Goal: Download file/media

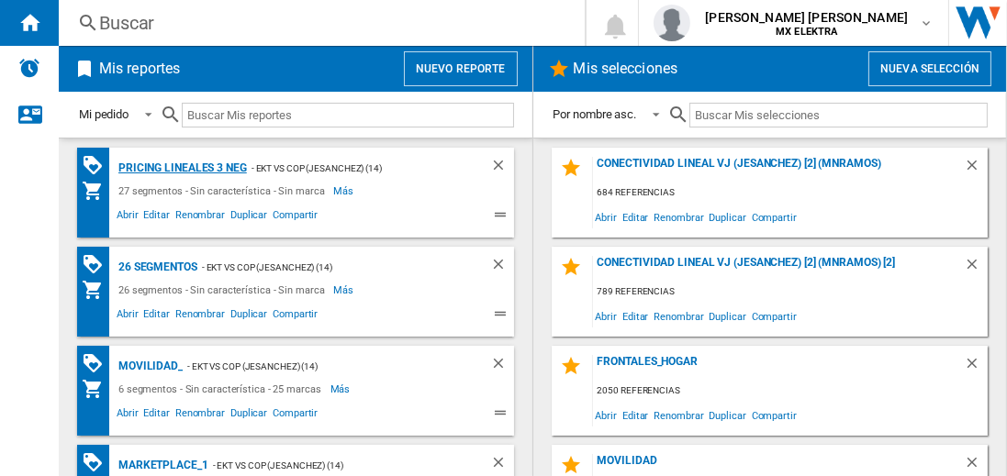
click at [182, 167] on div "Pricing lineales 3 neg" at bounding box center [180, 168] width 133 height 23
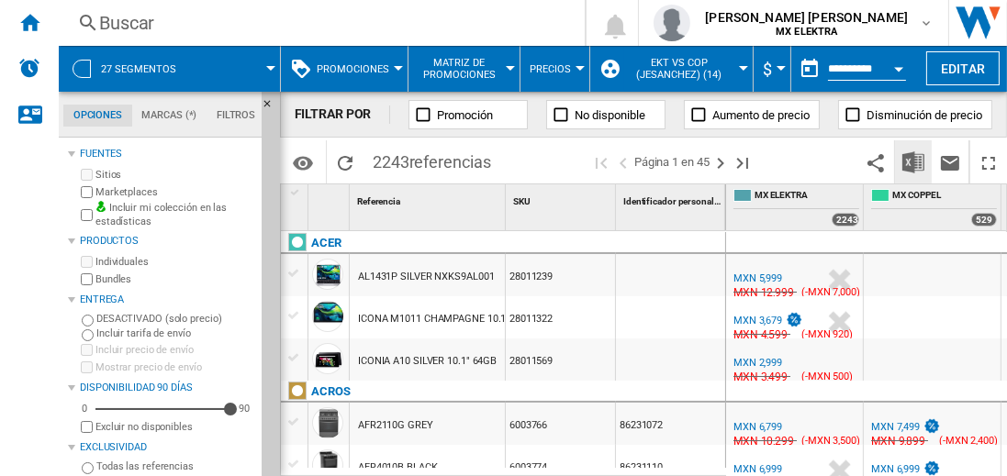
click at [914, 162] on img "Descargar en Excel" at bounding box center [913, 162] width 22 height 22
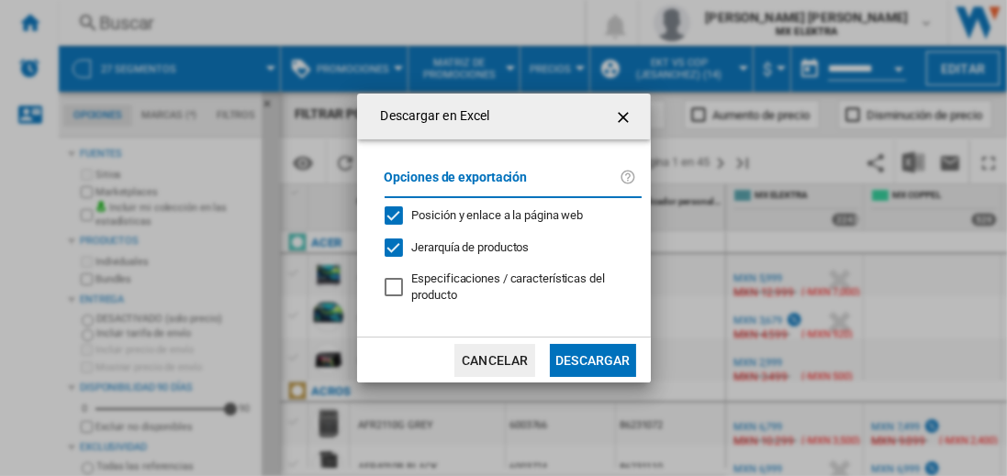
click at [592, 358] on button "Descargar" at bounding box center [592, 360] width 85 height 33
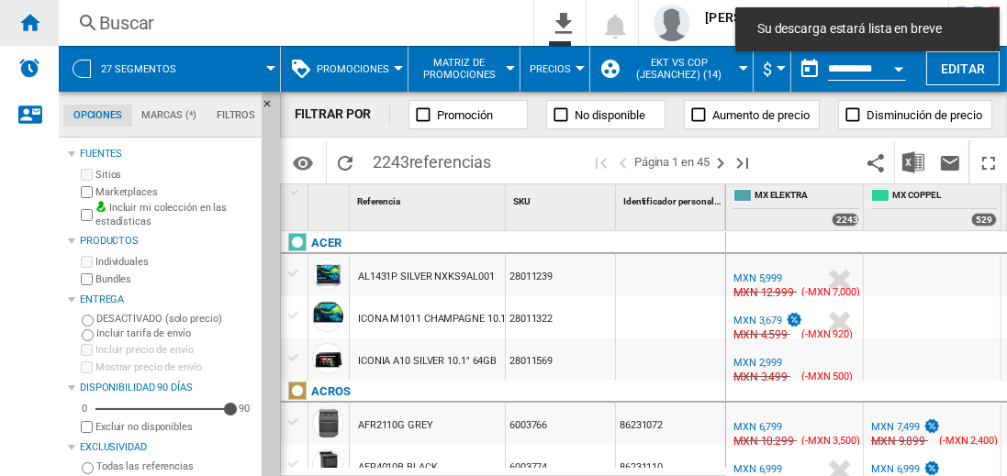
click at [29, 22] on ng-md-icon "Inicio" at bounding box center [29, 22] width 22 height 22
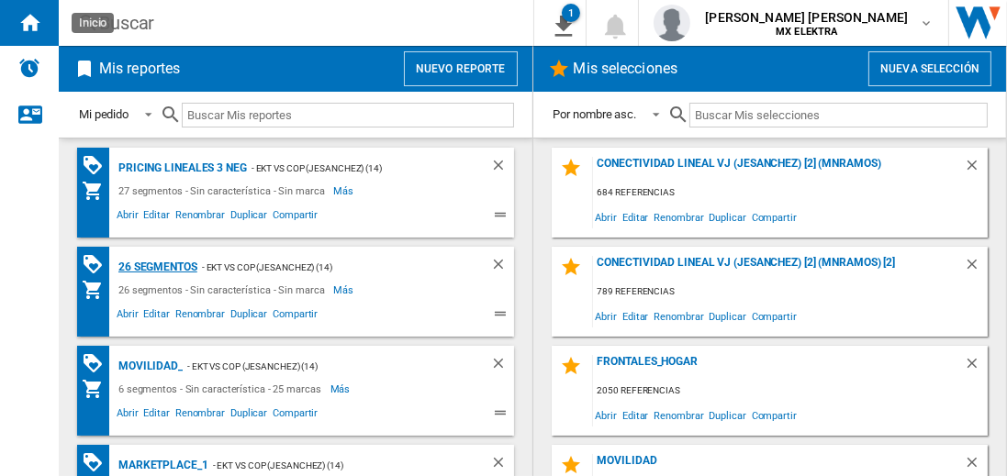
click at [159, 265] on div "26 segmentos" at bounding box center [156, 267] width 84 height 23
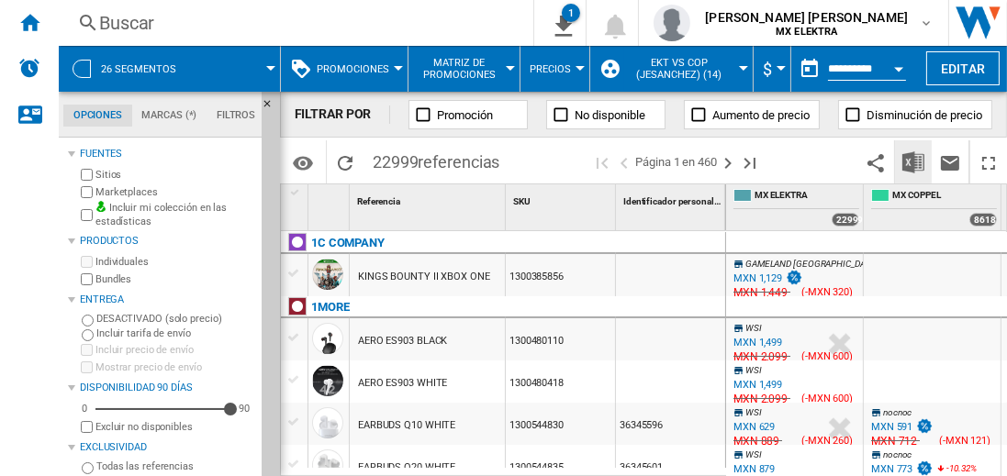
click at [914, 162] on img "Descargar en Excel" at bounding box center [913, 162] width 22 height 22
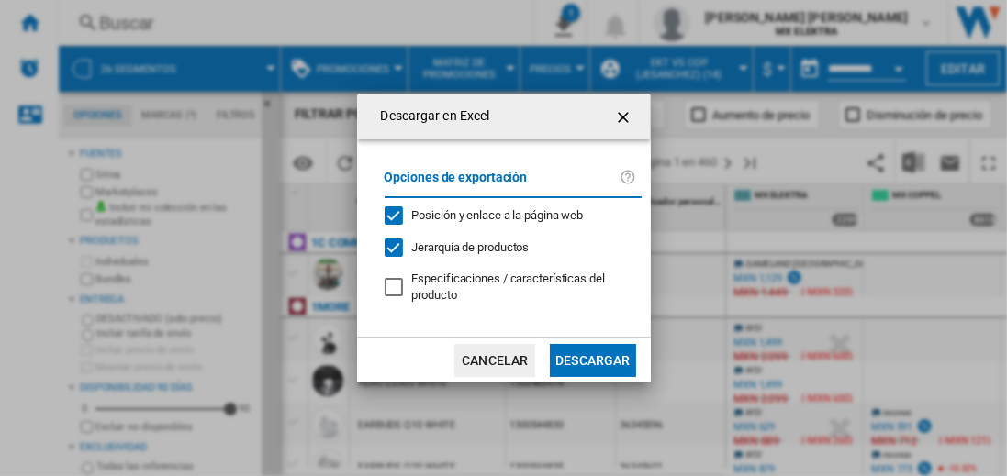
click at [592, 358] on button "Descargar" at bounding box center [592, 360] width 85 height 33
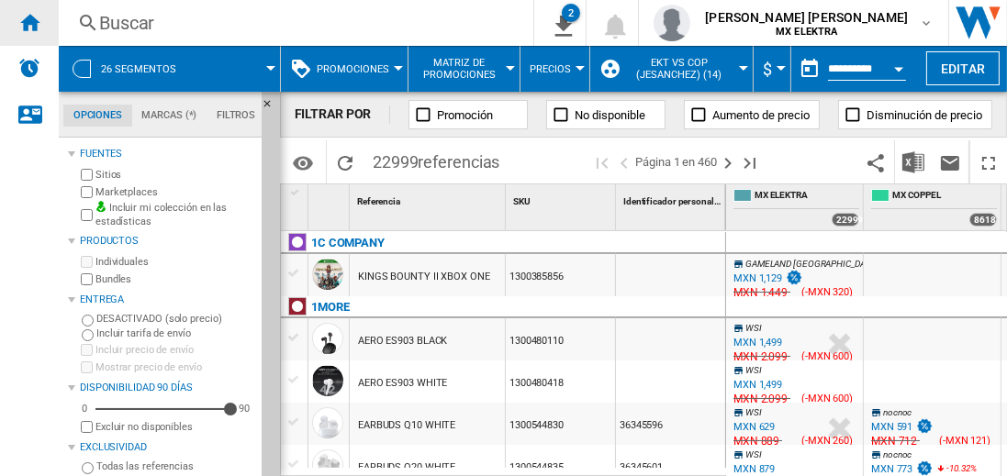
click at [29, 22] on ng-md-icon "Inicio" at bounding box center [29, 22] width 22 height 22
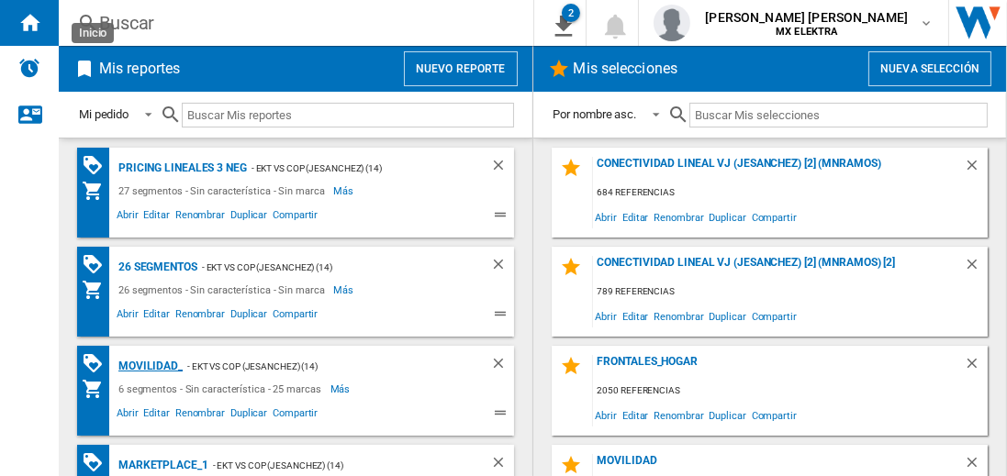
click at [147, 364] on div "MOVILIDAD_" at bounding box center [148, 366] width 69 height 23
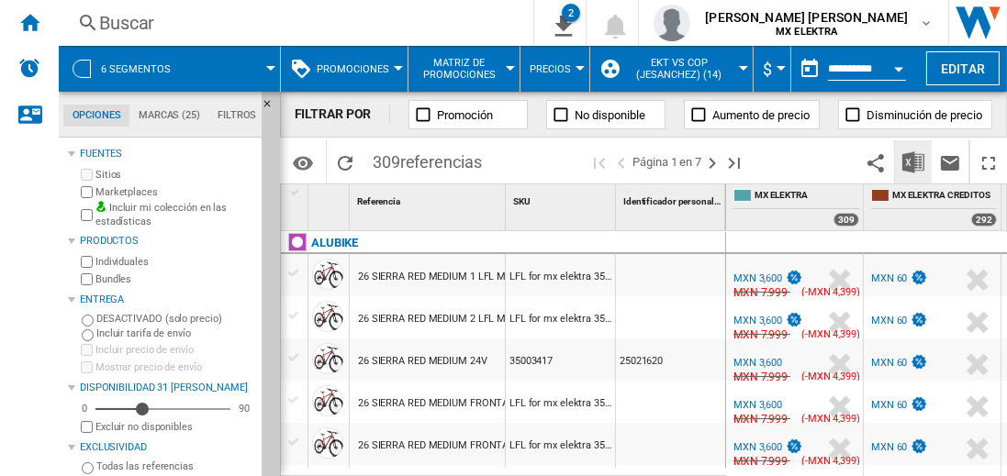
click at [914, 162] on img "Descargar en Excel" at bounding box center [913, 162] width 22 height 22
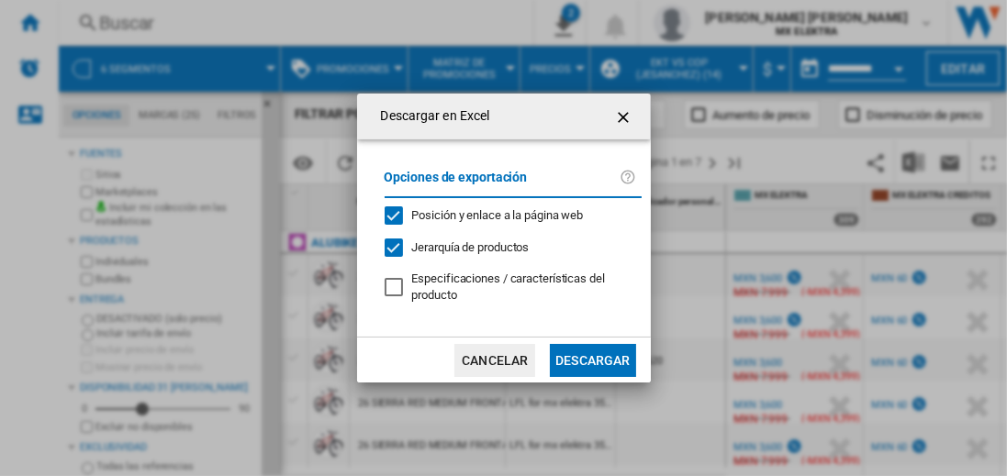
click at [592, 358] on button "Descargar" at bounding box center [592, 360] width 85 height 33
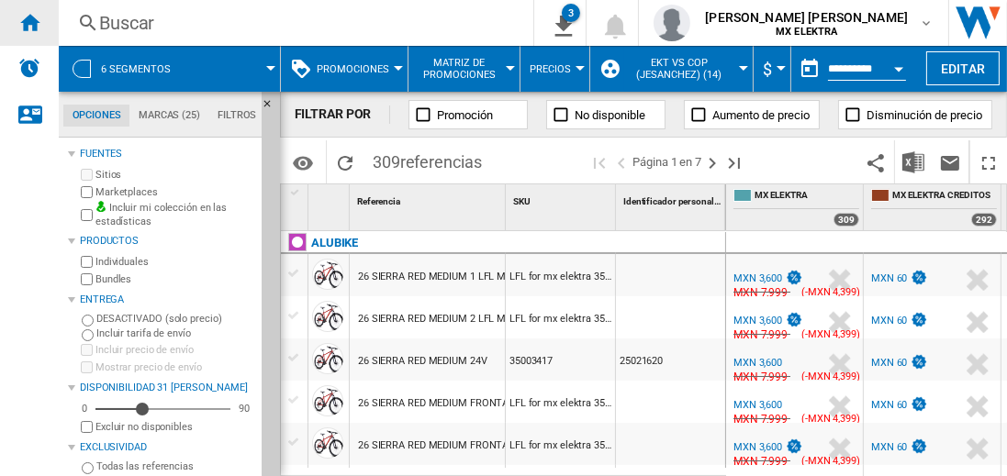
click at [29, 22] on ng-md-icon "Inicio" at bounding box center [29, 22] width 22 height 22
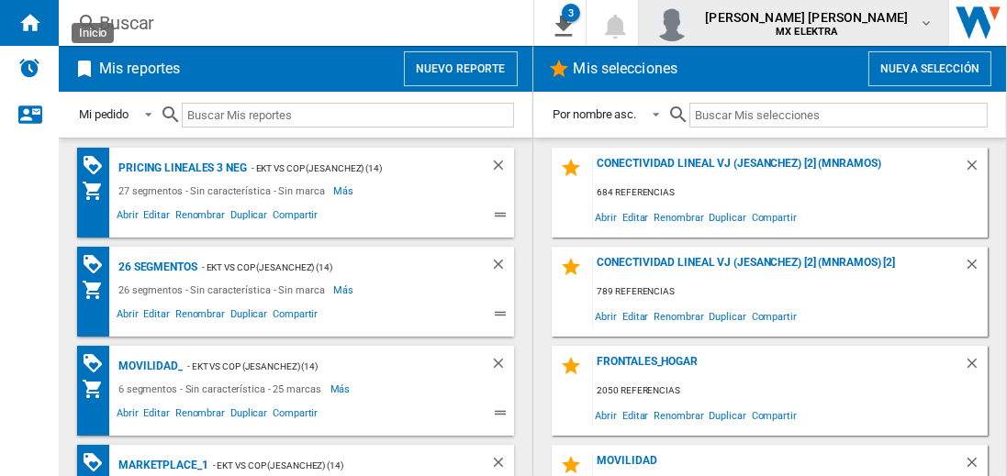
click at [824, 23] on span "[PERSON_NAME] [PERSON_NAME]" at bounding box center [806, 17] width 203 height 18
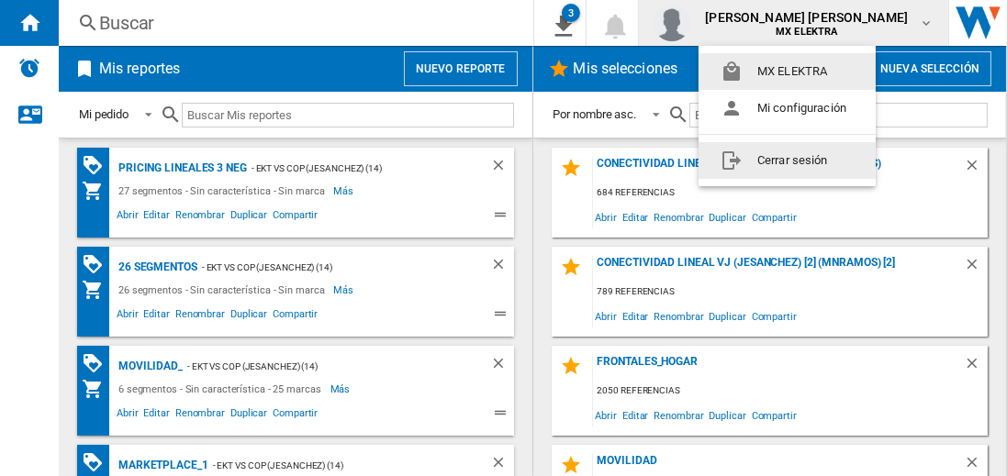
click at [786, 160] on button "Cerrar sesión" at bounding box center [786, 160] width 177 height 37
